Goal: Task Accomplishment & Management: Complete application form

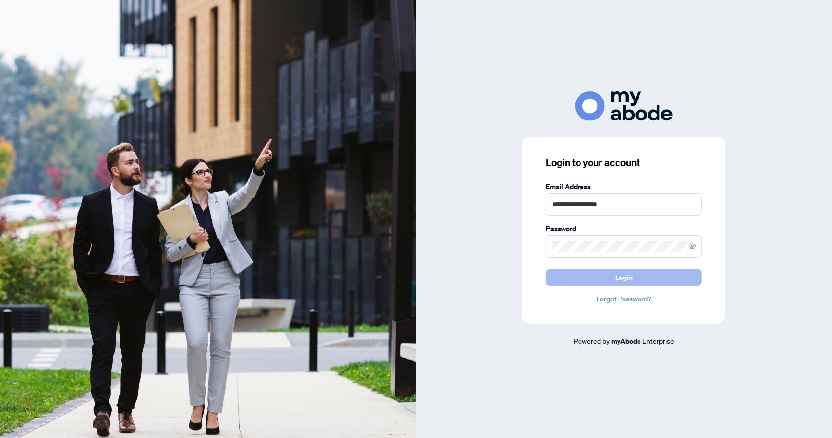
click at [631, 276] on span "Login" at bounding box center [624, 277] width 18 height 16
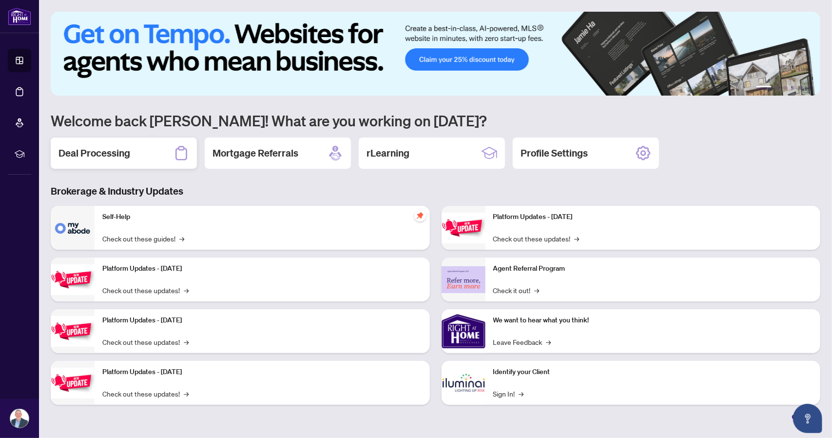
click at [84, 154] on h2 "Deal Processing" at bounding box center [94, 153] width 72 height 14
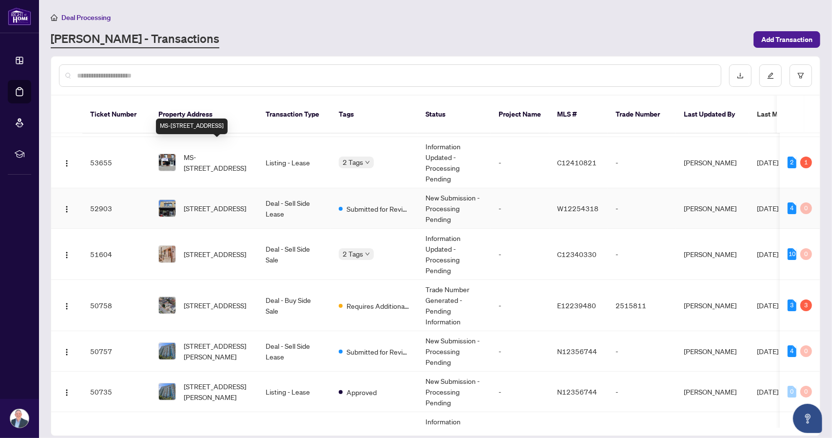
scroll to position [97, 0]
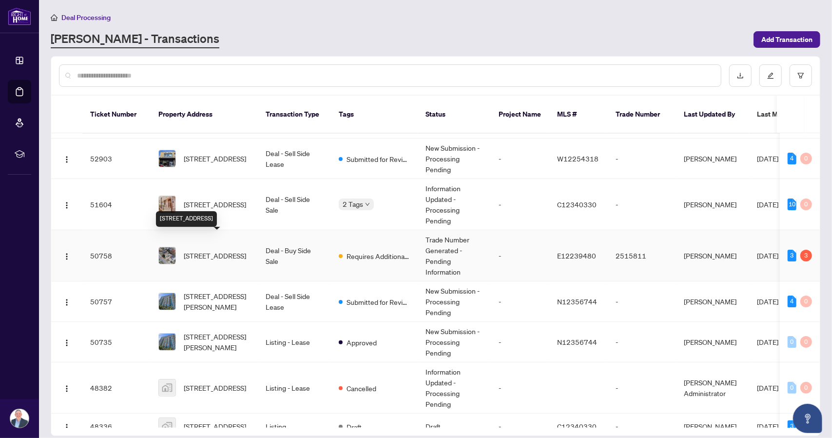
click at [223, 250] on span "[STREET_ADDRESS]" at bounding box center [215, 255] width 62 height 11
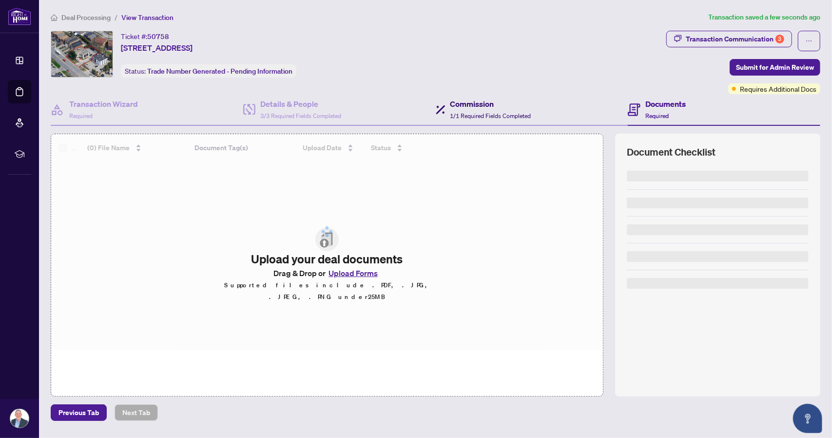
click at [490, 112] on span "1/1 Required Fields Completed" at bounding box center [490, 115] width 81 height 7
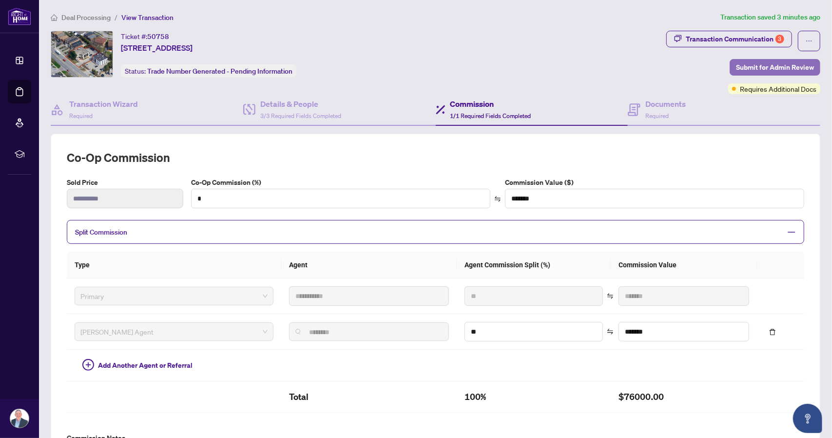
click at [766, 71] on span "Submit for Admin Review" at bounding box center [775, 67] width 78 height 16
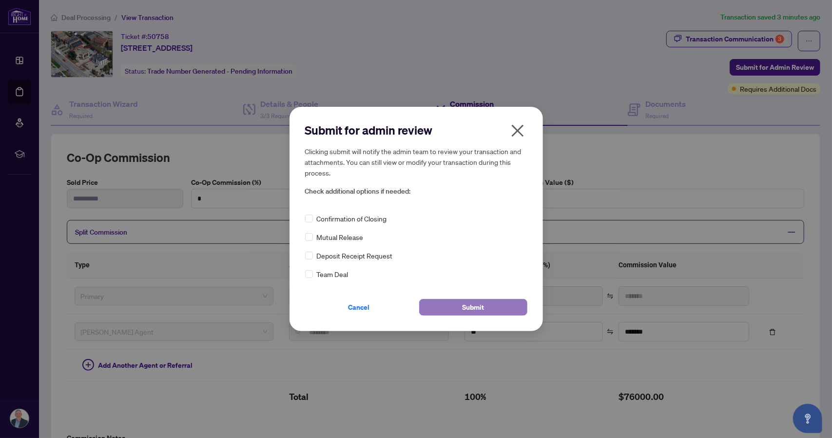
click at [465, 306] on span "Submit" at bounding box center [473, 307] width 22 height 16
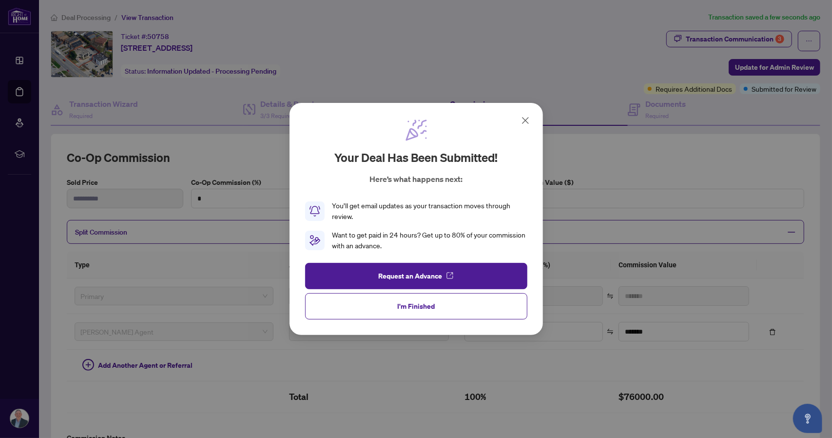
click at [422, 308] on span "I'm Finished" at bounding box center [416, 306] width 38 height 16
